Goal: Transaction & Acquisition: Purchase product/service

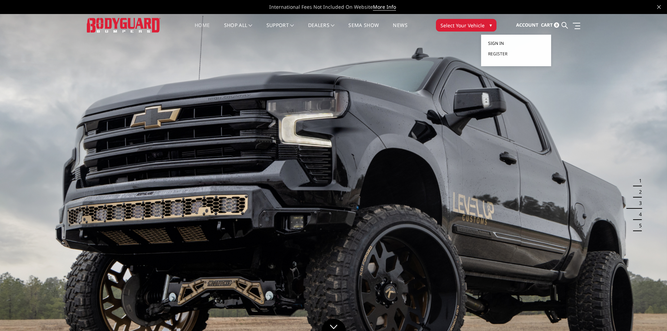
click at [500, 39] on link "Sign in" at bounding box center [516, 43] width 56 height 10
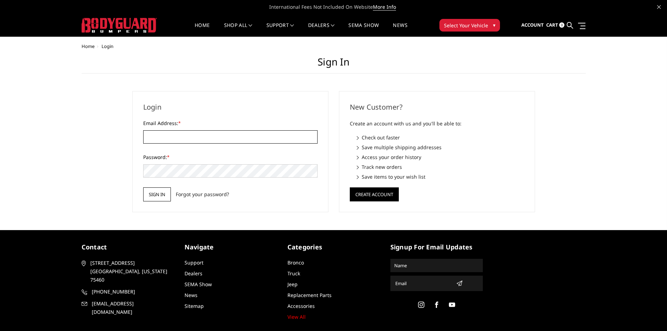
type input "MARK@NXTUPOFFROAD.COM"
click at [152, 200] on input "Sign in" at bounding box center [157, 194] width 28 height 14
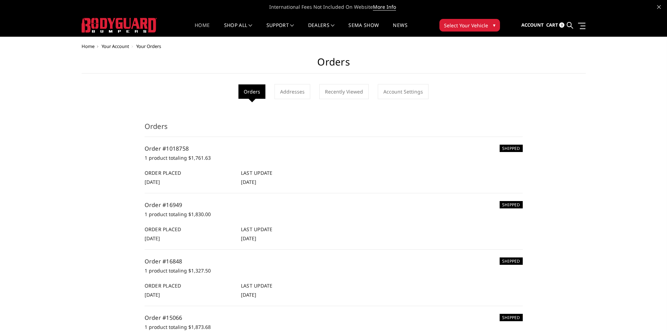
click at [195, 27] on link "Home" at bounding box center [202, 30] width 15 height 14
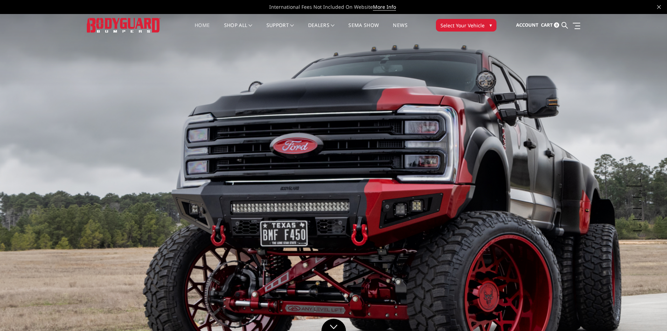
click at [463, 30] on button "Select Your Vehicle ▾" at bounding box center [466, 25] width 61 height 13
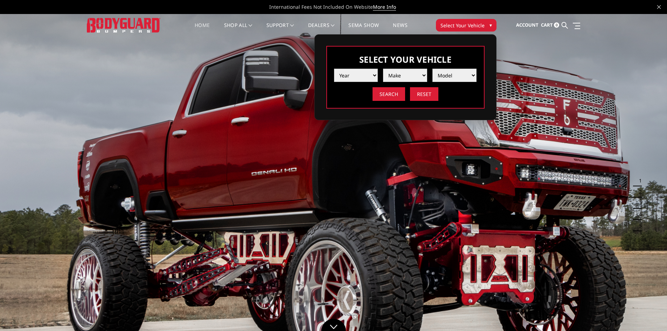
click at [367, 71] on select "Year 2025 2024 2023 2022 2021 2020 2019 2018 2017 2016 2015 2014 2013 2012 2011…" at bounding box center [356, 75] width 44 height 13
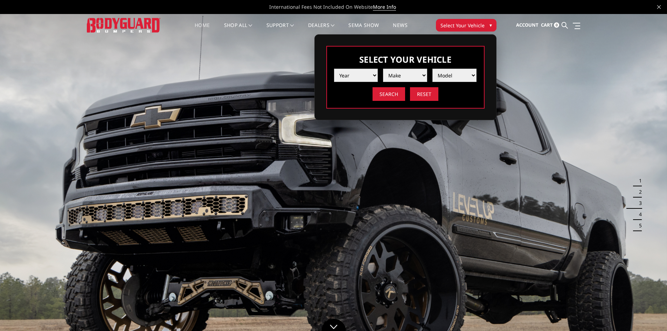
select select "yr_2020"
click at [334, 69] on select "Year 2025 2024 2023 2022 2021 2020 2019 2018 2017 2016 2015 2014 2013 2012 2011…" at bounding box center [356, 75] width 44 height 13
click at [394, 76] on select "Make Chevrolet Ford GMC Nissan Ram Toyota" at bounding box center [405, 75] width 44 height 13
select select "mk_ram"
click at [383, 69] on select "Make Chevrolet Ford GMC Nissan Ram Toyota" at bounding box center [405, 75] width 44 height 13
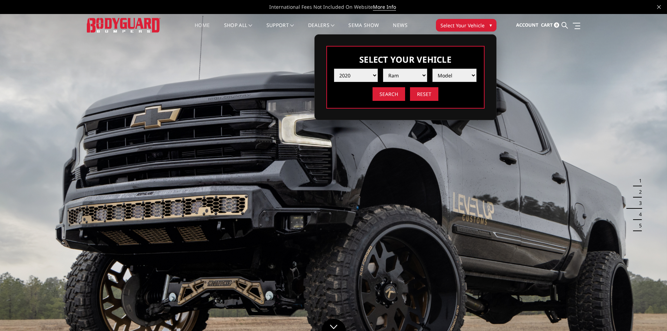
click at [462, 78] on select "Model 1500 6-Lug 1500 Rebel 2500 / 3500 4500 / 5500" at bounding box center [454, 75] width 44 height 13
select select "md_2500-3500"
click at [432, 69] on select "Model 1500 6-Lug 1500 Rebel 2500 / 3500 4500 / 5500" at bounding box center [454, 75] width 44 height 13
click at [393, 97] on input "Search" at bounding box center [388, 94] width 33 height 14
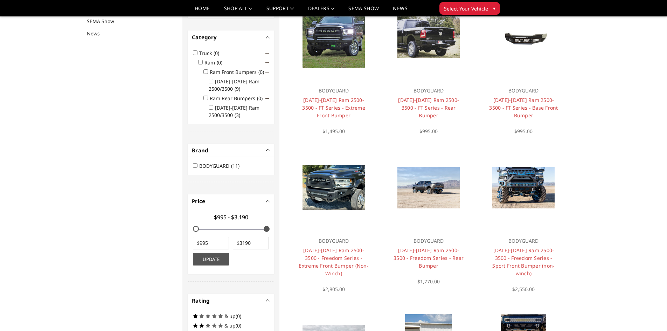
scroll to position [91, 0]
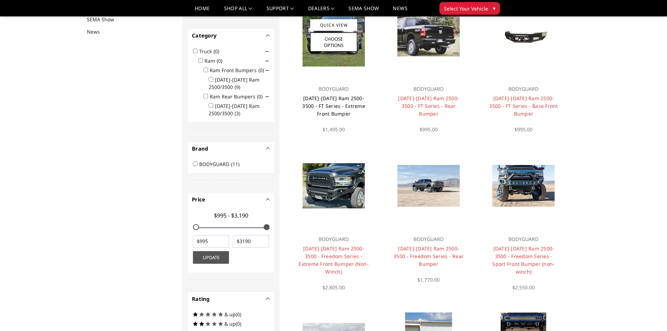
click at [338, 105] on link "[DATE]-[DATE] Ram 2500-3500 - FT Series - Extreme Front Bumper" at bounding box center [333, 106] width 63 height 22
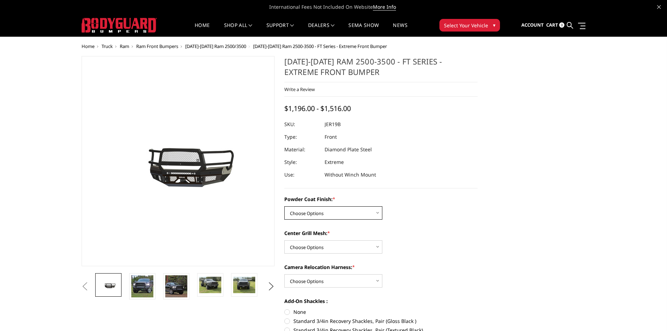
click at [350, 209] on select "Choose Options Bare Metal Gloss Black Powder Coat Textured Black Powder Coat" at bounding box center [333, 212] width 98 height 13
select select "3214"
click at [284, 206] on select "Choose Options Bare Metal Gloss Black Powder Coat Textured Black Powder Coat" at bounding box center [333, 212] width 98 height 13
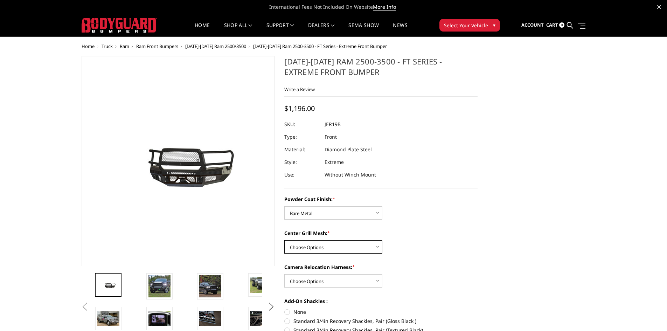
click at [337, 246] on select "Choose Options WITH Expanded Metal in Center Grill WITHOUT Expanded Metal in Ce…" at bounding box center [333, 246] width 98 height 13
select select "3217"
click at [284, 240] on select "Choose Options WITH Expanded Metal in Center Grill WITHOUT Expanded Metal in Ce…" at bounding box center [333, 246] width 98 height 13
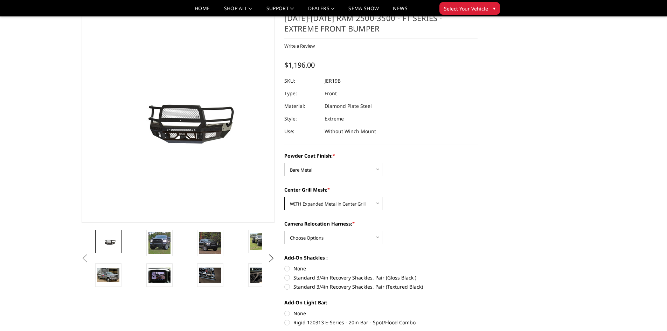
scroll to position [35, 0]
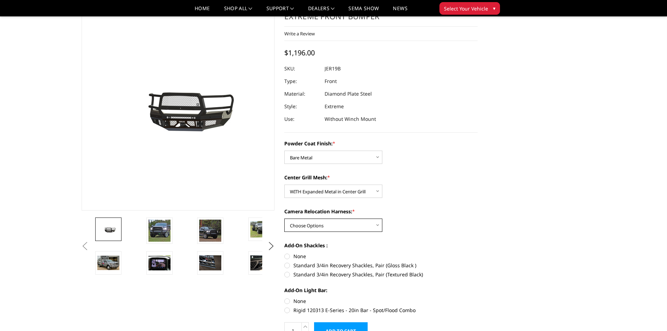
click at [325, 226] on select "Choose Options WITH Camera Relocation Harness WITHOUT Camera Relocation Harness" at bounding box center [333, 224] width 98 height 13
select select "3219"
click at [284, 218] on select "Choose Options WITH Camera Relocation Harness WITHOUT Camera Relocation Harness" at bounding box center [333, 224] width 98 height 13
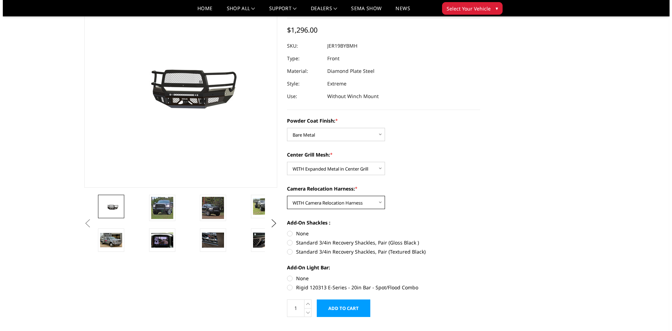
scroll to position [70, 0]
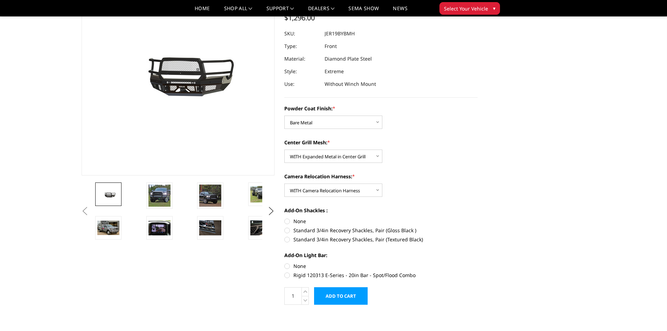
click at [286, 219] on label "None" at bounding box center [380, 220] width 193 height 7
click at [285, 218] on input "None" at bounding box center [284, 217] width 0 height 0
radio input "true"
click at [288, 266] on label "None" at bounding box center [380, 265] width 193 height 7
click at [285, 262] on input "None" at bounding box center [284, 262] width 0 height 0
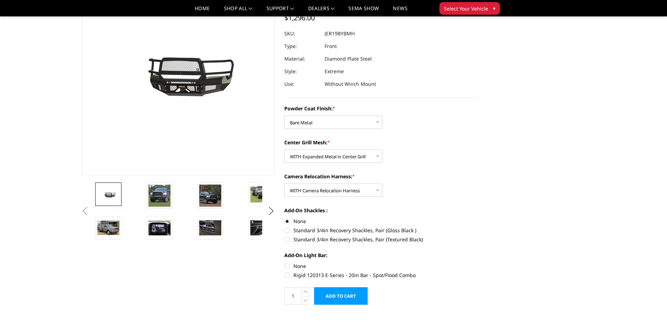
radio input "true"
click at [349, 294] on input "Add to Cart" at bounding box center [341, 295] width 54 height 17
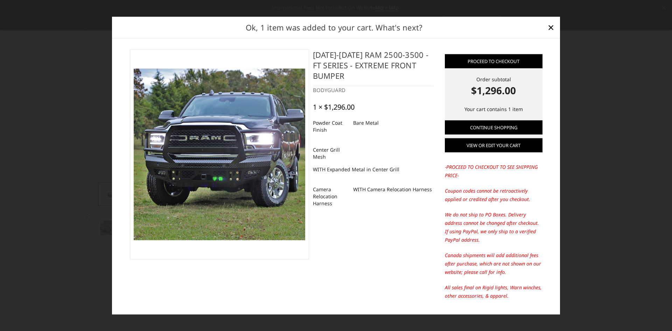
click at [510, 146] on link "View or edit your cart" at bounding box center [494, 145] width 98 height 14
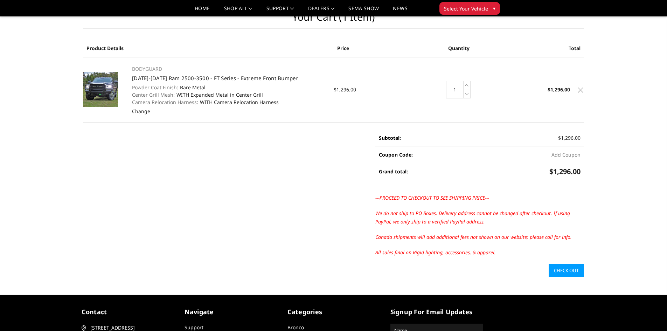
scroll to position [35, 0]
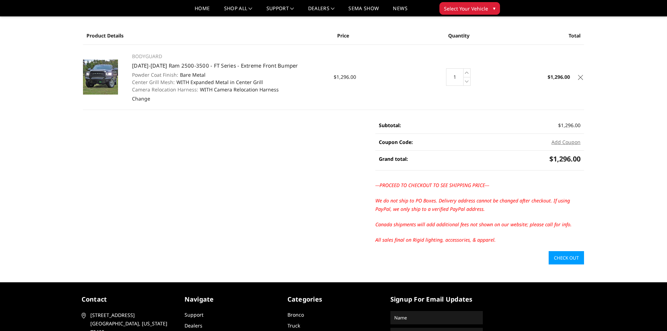
click at [569, 260] on link "Check out" at bounding box center [565, 257] width 35 height 13
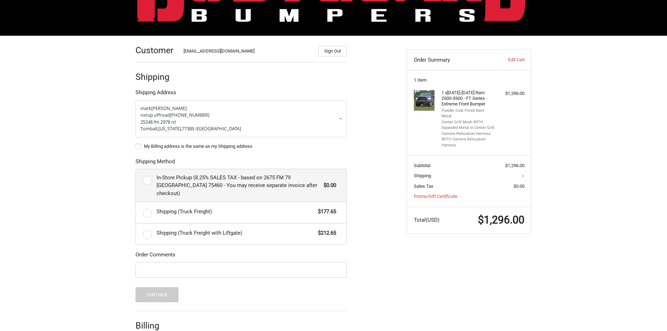
scroll to position [70, 0]
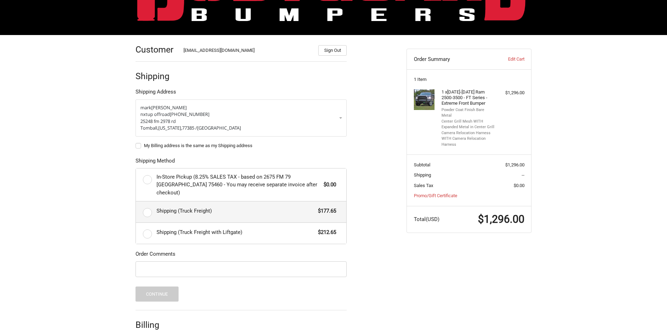
click at [143, 204] on label "Shipping (Truck Freight) $177.65" at bounding box center [241, 211] width 210 height 21
click at [136, 202] on input "Shipping (Truck Freight) $177.65" at bounding box center [136, 201] width 0 height 0
radio input "true"
